Goal: Browse casually

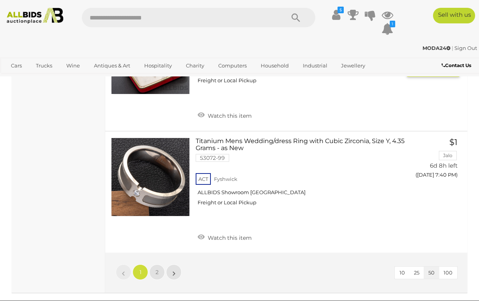
scroll to position [5939, 0]
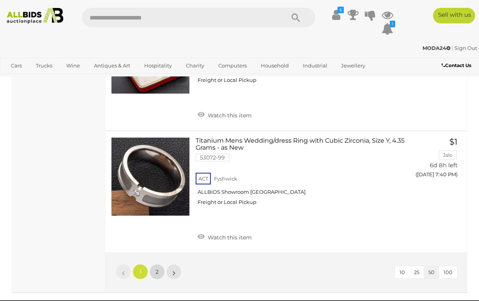
click at [158, 268] on span "2" at bounding box center [156, 271] width 3 height 7
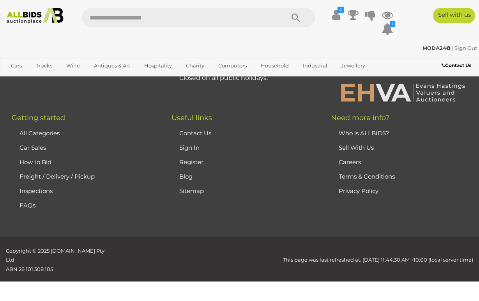
scroll to position [51, 0]
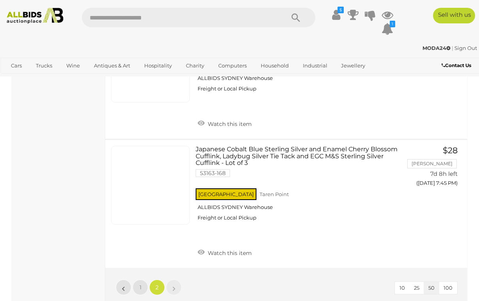
scroll to position [1715, 0]
